Goal: Task Accomplishment & Management: Use online tool/utility

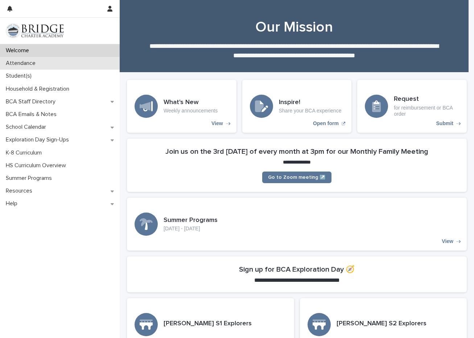
click at [26, 63] on p "Attendance" at bounding box center [22, 63] width 38 height 7
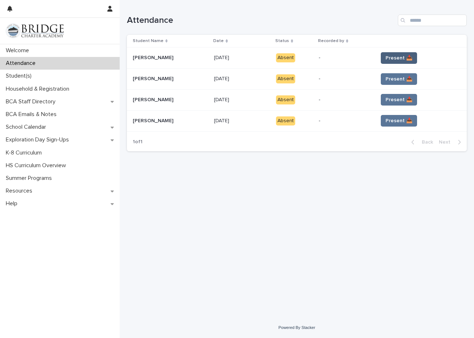
click at [391, 61] on span "Present 📥" at bounding box center [398, 57] width 27 height 7
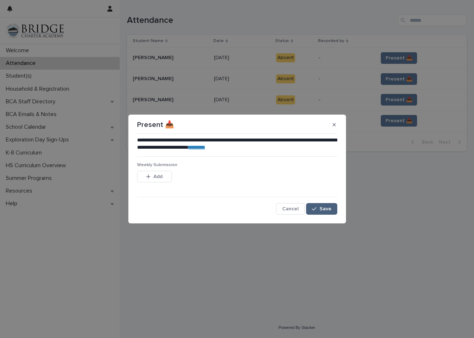
click at [329, 208] on span "Save" at bounding box center [325, 208] width 12 height 5
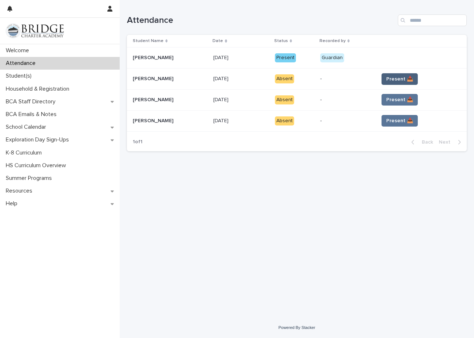
click at [409, 79] on button "Present 📥" at bounding box center [399, 79] width 36 height 12
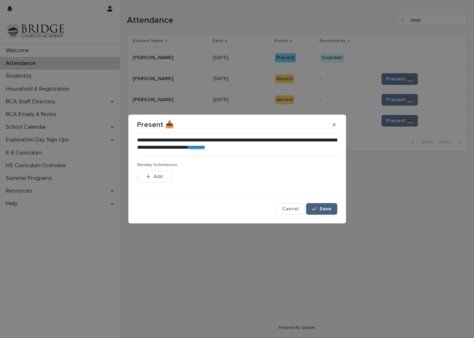
click at [325, 208] on span "Save" at bounding box center [325, 208] width 12 height 5
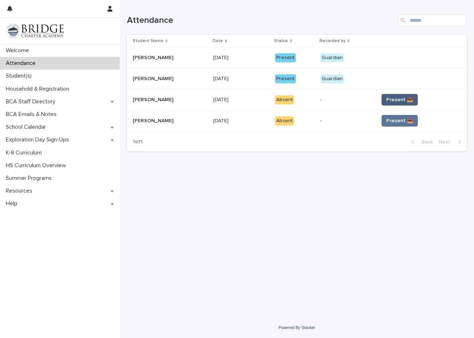
click at [405, 99] on span "Present 📥" at bounding box center [399, 99] width 27 height 7
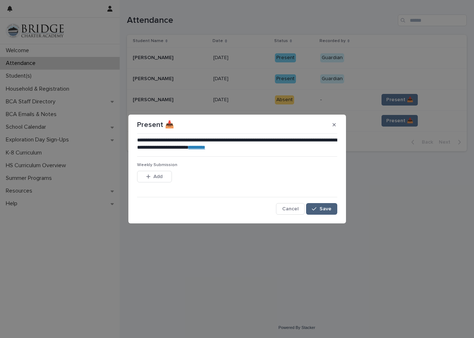
click at [319, 210] on div "button" at bounding box center [315, 208] width 7 height 5
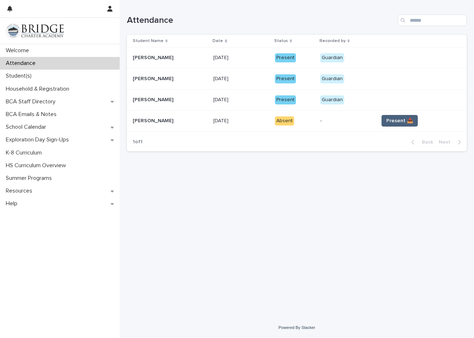
click at [394, 121] on span "Present 📥" at bounding box center [399, 120] width 27 height 7
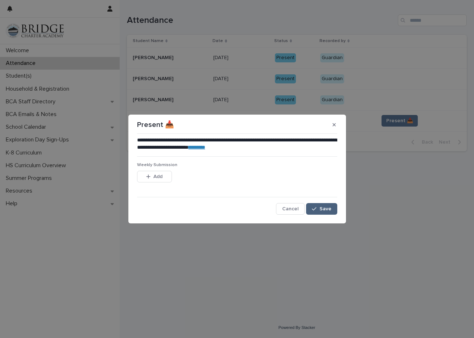
click at [335, 207] on button "Save" at bounding box center [321, 209] width 31 height 12
